Goal: Task Accomplishment & Management: Use online tool/utility

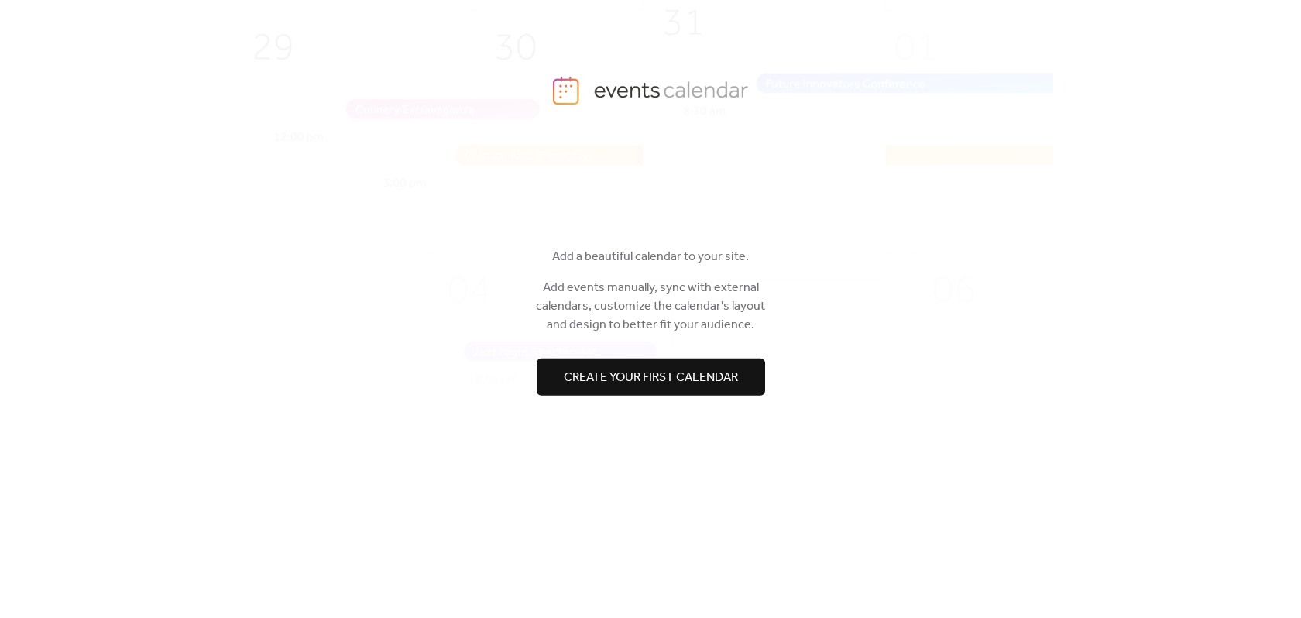
click at [691, 377] on span "Create your first calendar" at bounding box center [651, 377] width 174 height 19
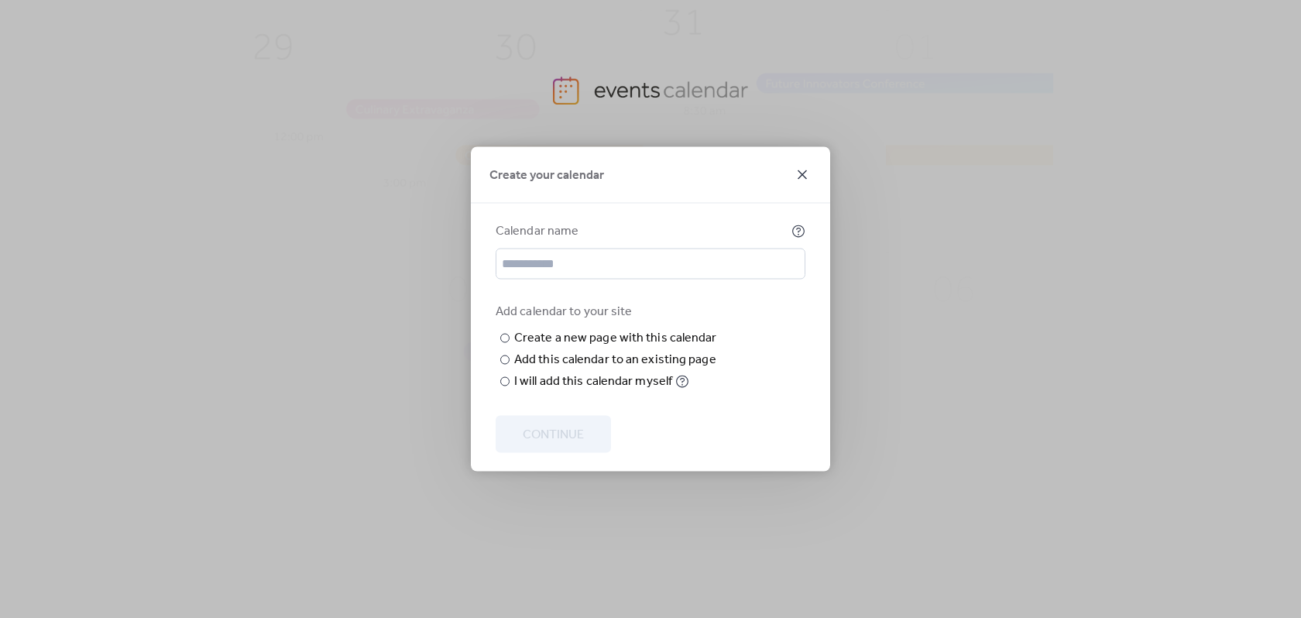
click at [797, 166] on icon at bounding box center [802, 175] width 19 height 19
